Goal: Navigation & Orientation: Find specific page/section

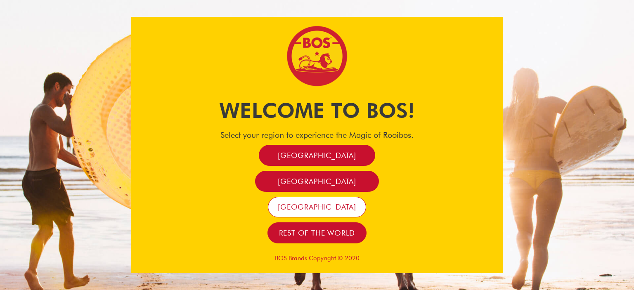
click at [336, 208] on span "[GEOGRAPHIC_DATA]" at bounding box center [317, 206] width 78 height 9
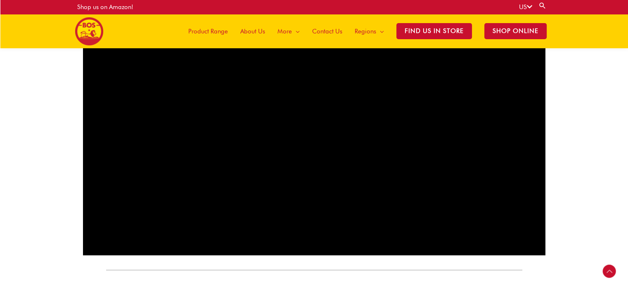
scroll to position [574, 0]
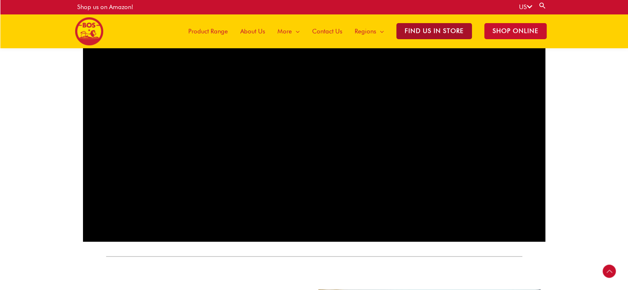
click at [439, 31] on span "Find Us in Store" at bounding box center [434, 31] width 76 height 16
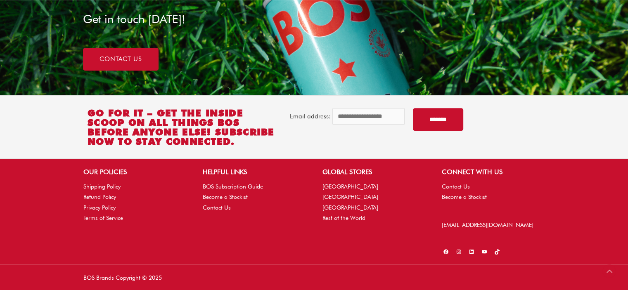
scroll to position [675, 0]
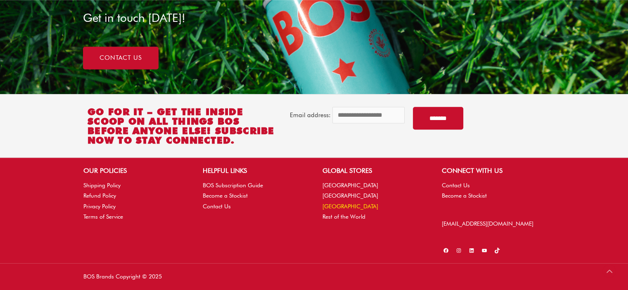
click at [344, 206] on link "[GEOGRAPHIC_DATA]" at bounding box center [350, 206] width 56 height 7
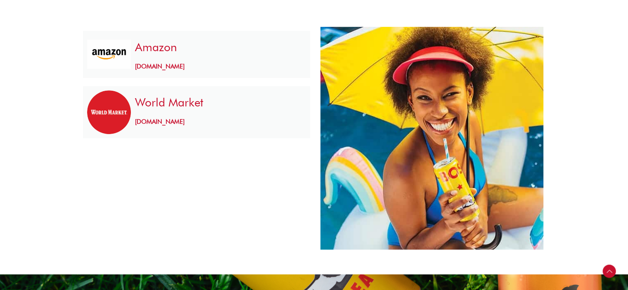
scroll to position [330, 0]
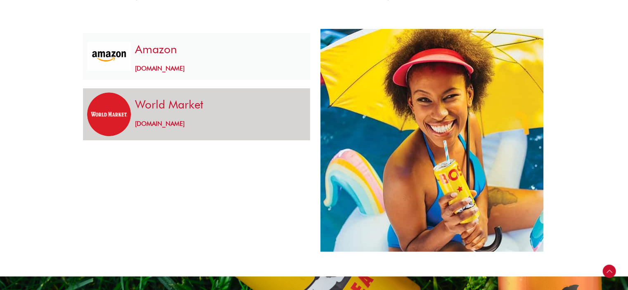
click at [186, 113] on div "World Market [DOMAIN_NAME]" at bounding box center [218, 114] width 175 height 44
click at [120, 119] on img at bounding box center [109, 114] width 44 height 44
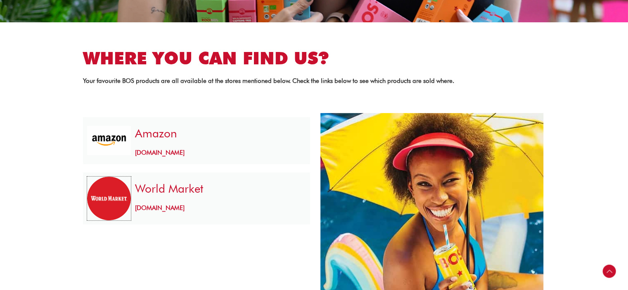
scroll to position [248, 0]
